Goal: Information Seeking & Learning: Learn about a topic

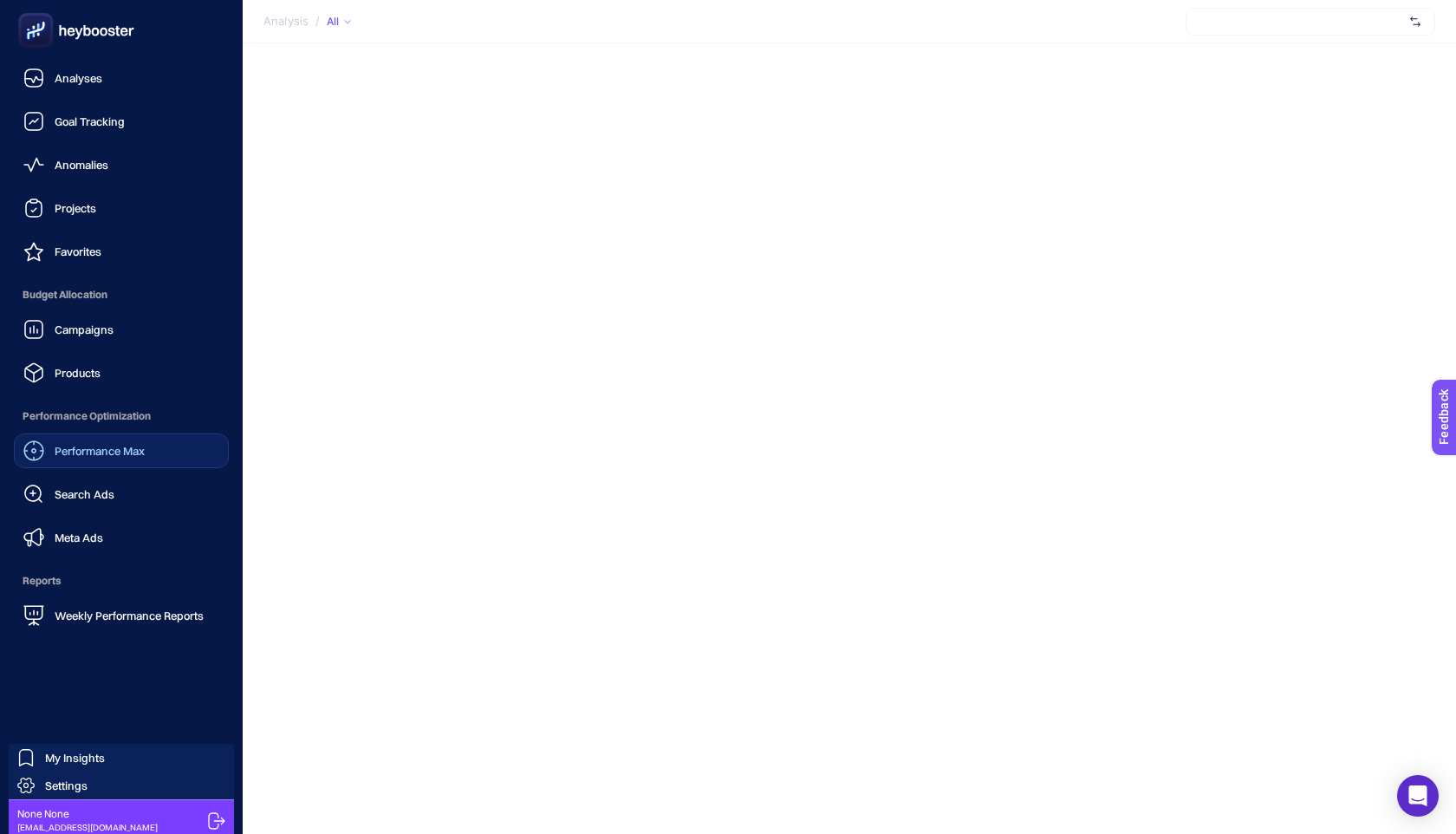
click at [134, 444] on span "Performance Max" at bounding box center [99, 451] width 90 height 14
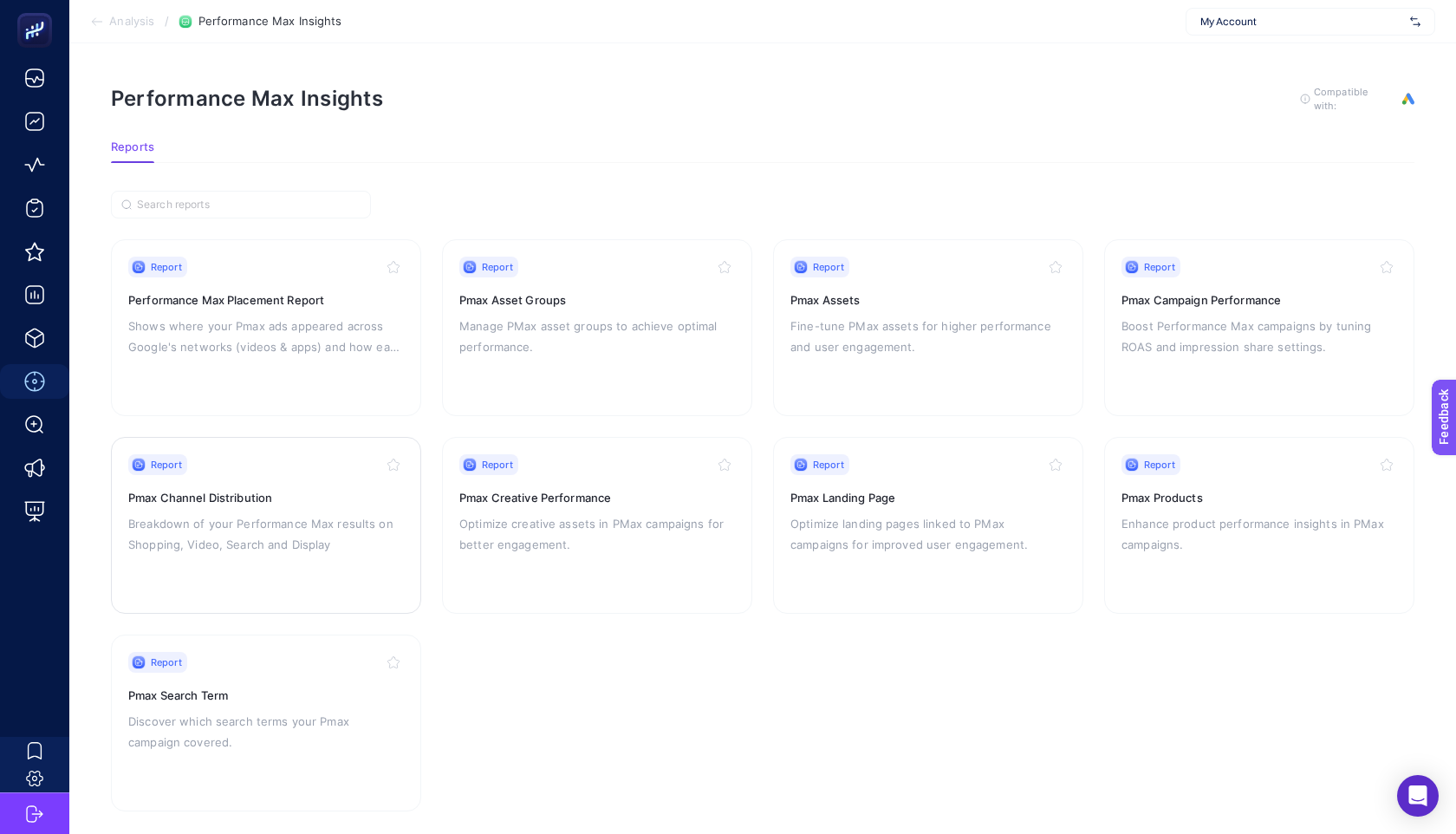
click at [239, 548] on p "Breakdown of your Performance Max results on Shopping, Video, Search and Display" at bounding box center [267, 533] width 276 height 41
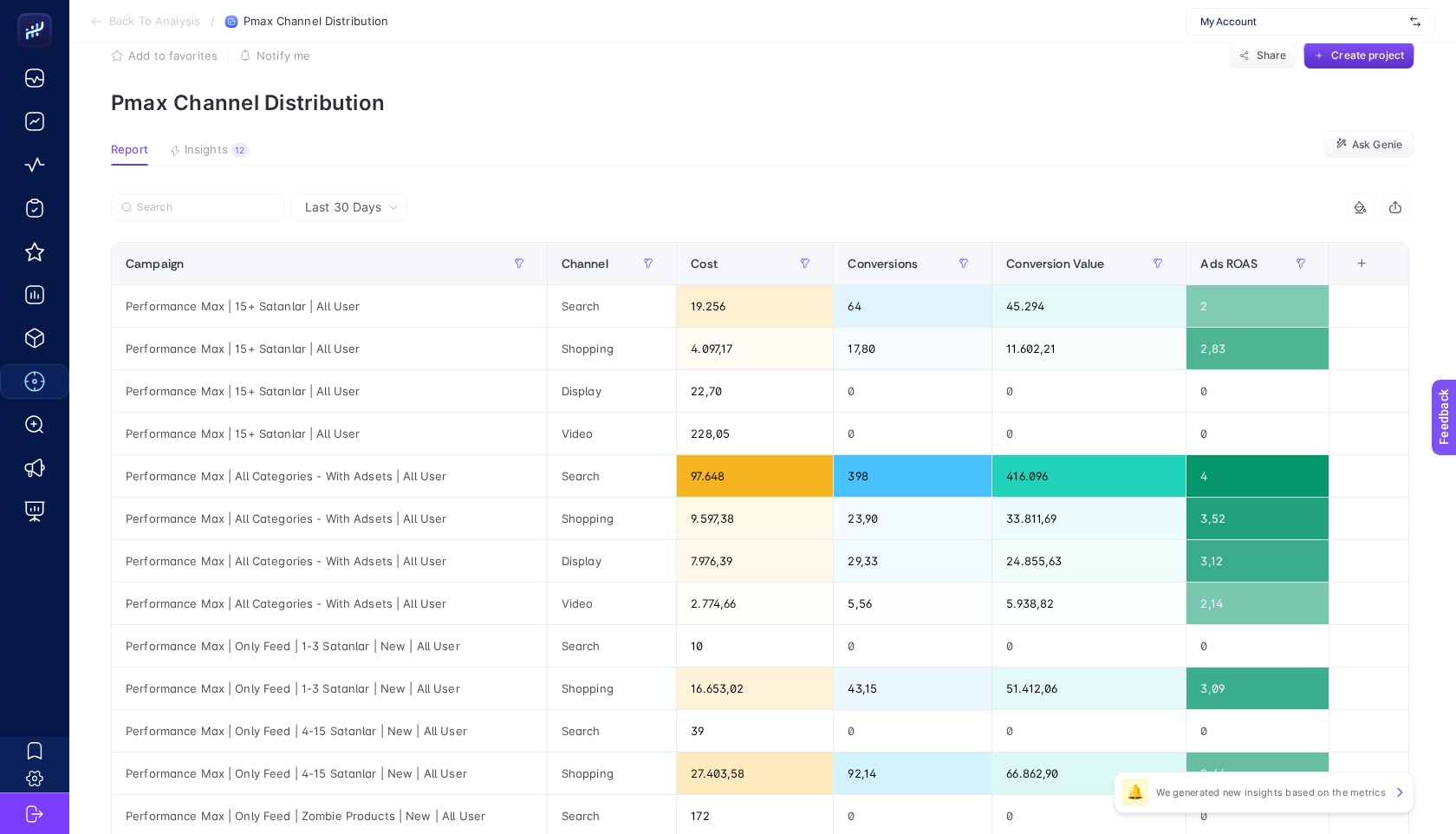
scroll to position [40, 0]
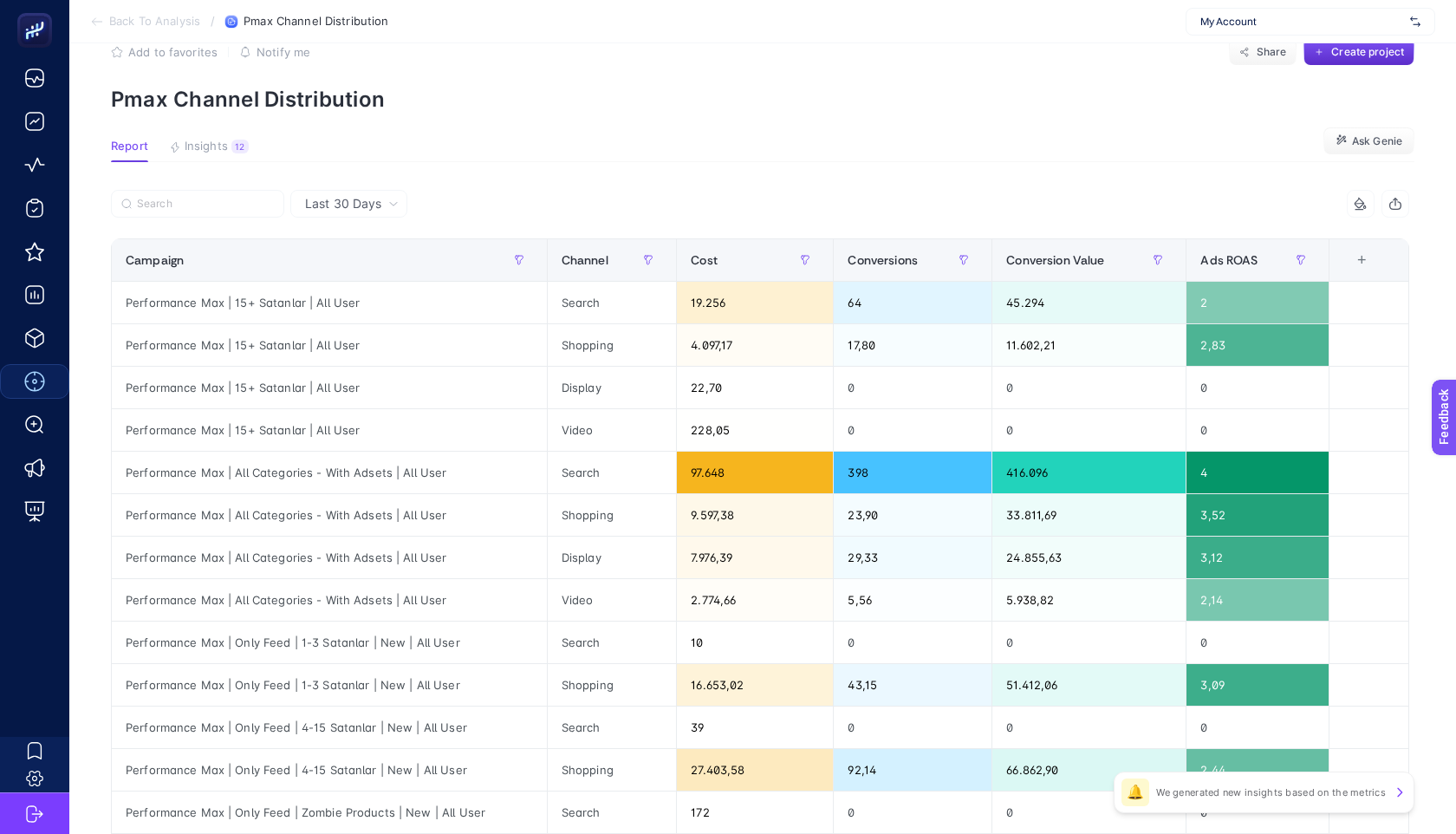
click at [384, 212] on div "Last 30 Days" at bounding box center [348, 203] width 117 height 28
click at [363, 274] on li "Last 7 Days" at bounding box center [349, 271] width 107 height 31
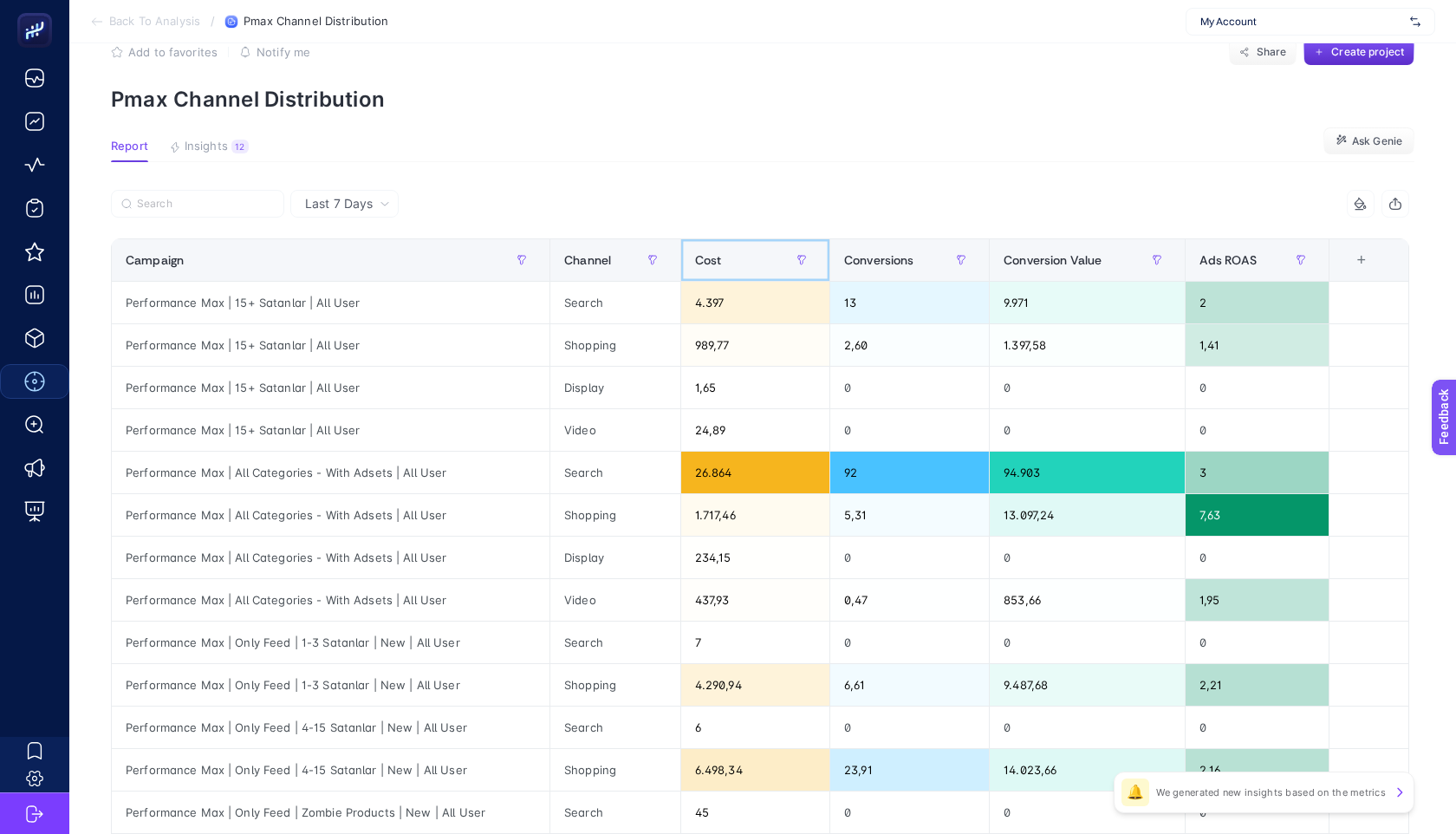
click at [719, 253] on span "Cost" at bounding box center [708, 259] width 27 height 14
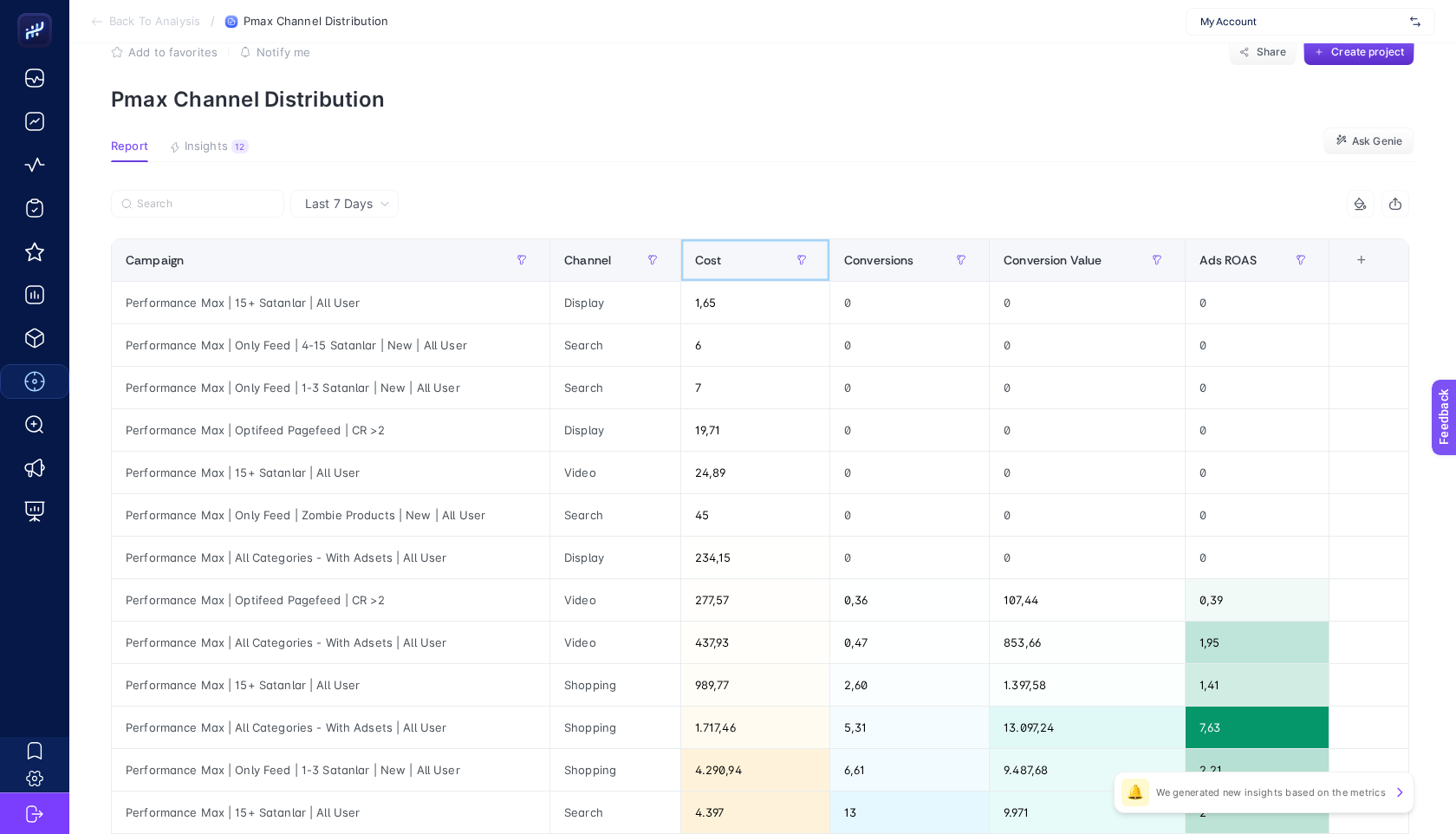
click at [719, 253] on span "Cost" at bounding box center [708, 259] width 27 height 14
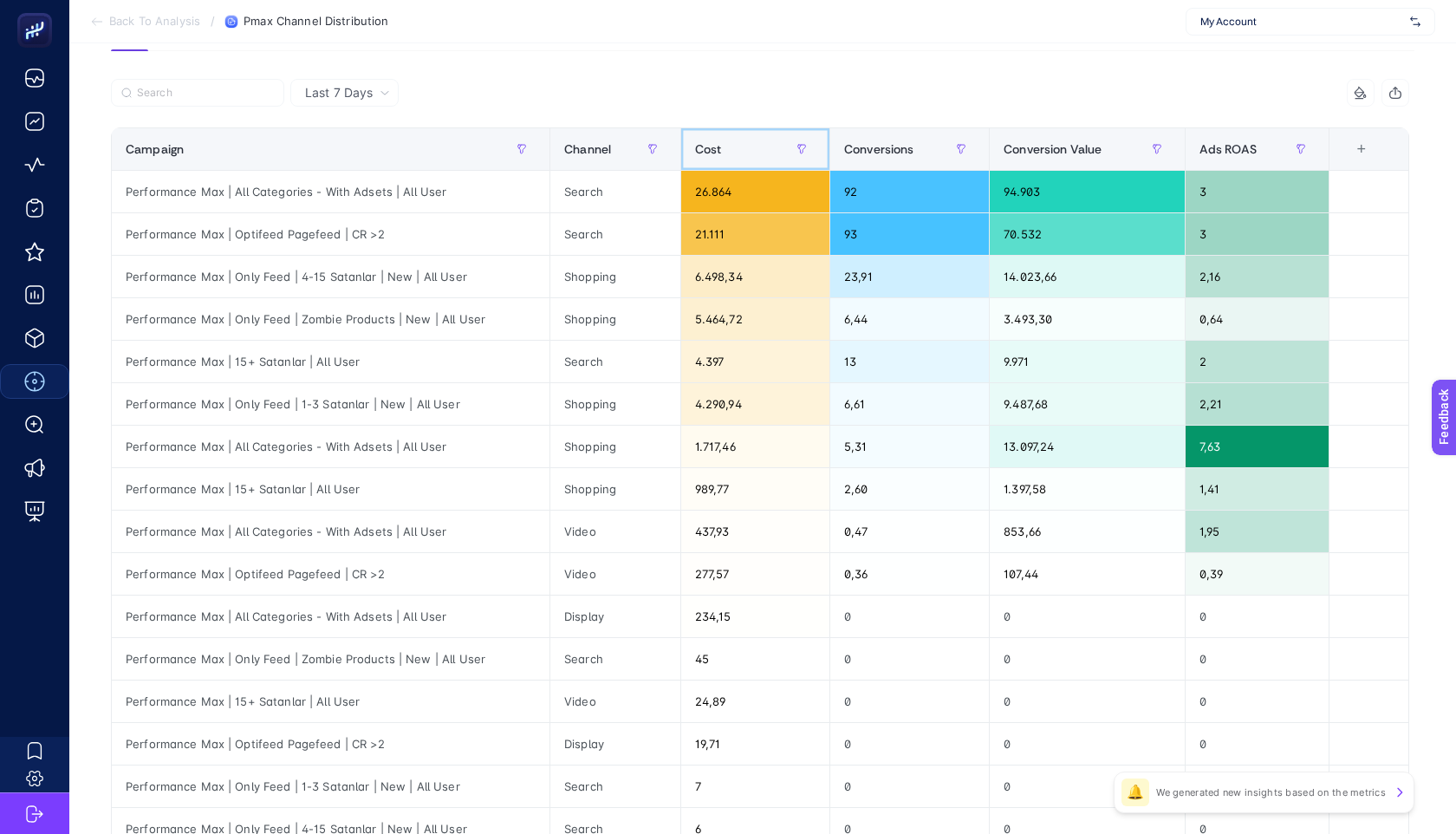
scroll to position [181, 0]
